Goal: Navigation & Orientation: Find specific page/section

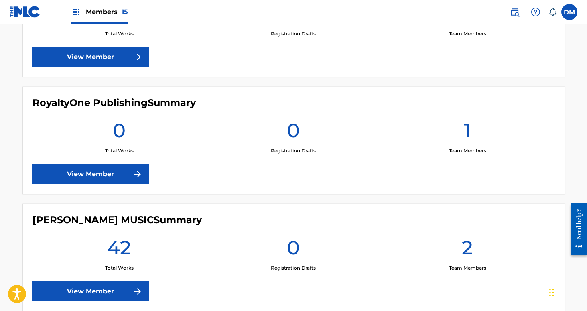
scroll to position [1739, 0]
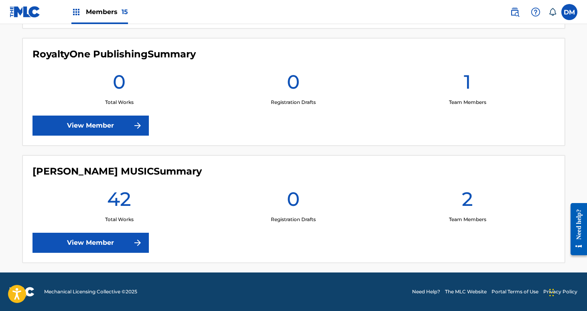
click at [132, 241] on link "View Member" at bounding box center [90, 243] width 116 height 20
